Goal: Task Accomplishment & Management: Manage account settings

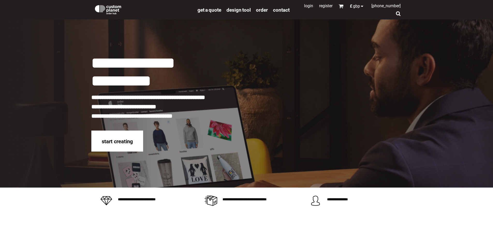
click at [305, 6] on link "Login" at bounding box center [308, 5] width 9 height 5
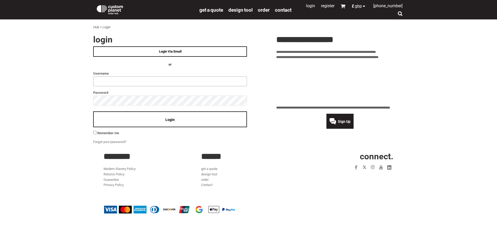
click at [109, 78] on input "text" at bounding box center [170, 81] width 154 height 10
type input "**********"
click at [169, 121] on span "Login" at bounding box center [169, 119] width 9 height 4
